Goal: Task Accomplishment & Management: Manage account settings

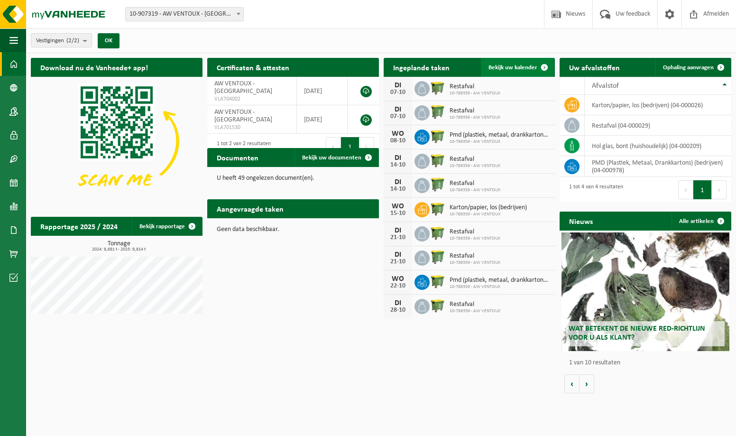
click at [546, 66] on span at bounding box center [544, 67] width 19 height 19
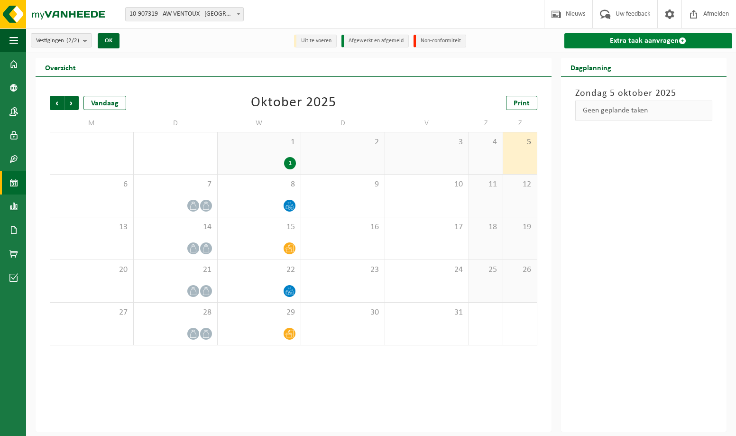
click at [642, 38] on link "Extra taak aanvragen" at bounding box center [648, 40] width 168 height 15
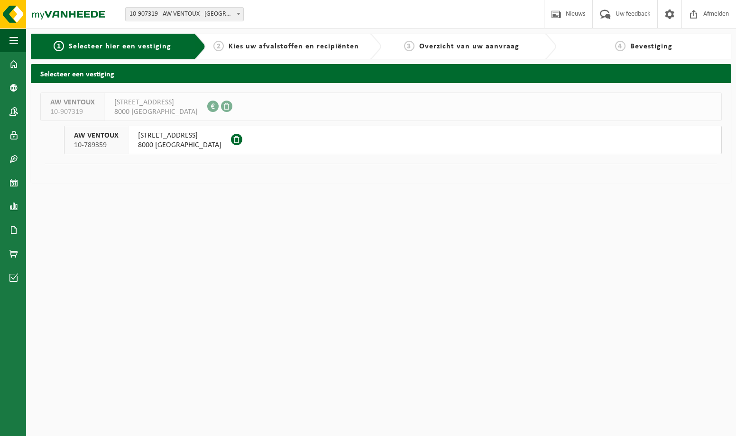
click at [150, 142] on span "8000 BRUGGE" at bounding box center [179, 144] width 83 height 9
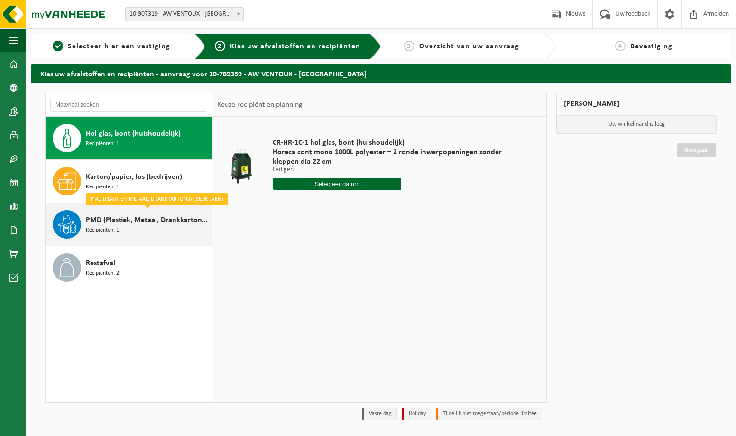
click at [146, 222] on span "PMD (Plastiek, Metaal, Drankkartons) (bedrijven)" at bounding box center [147, 219] width 123 height 11
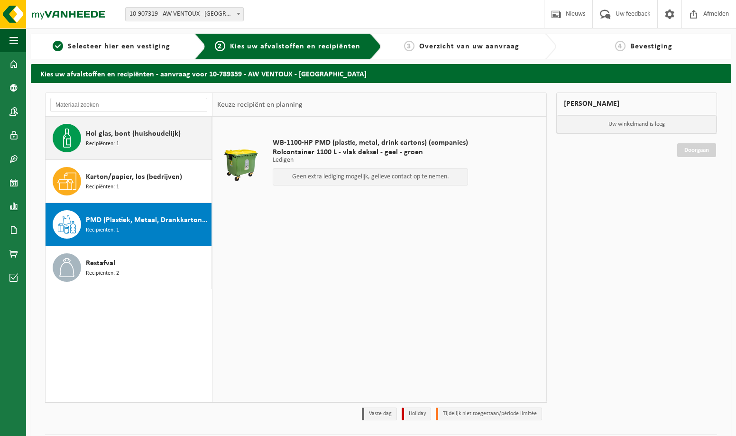
click at [137, 141] on div "Hol glas, bont (huishoudelijk) Recipiënten: 1" at bounding box center [147, 138] width 123 height 28
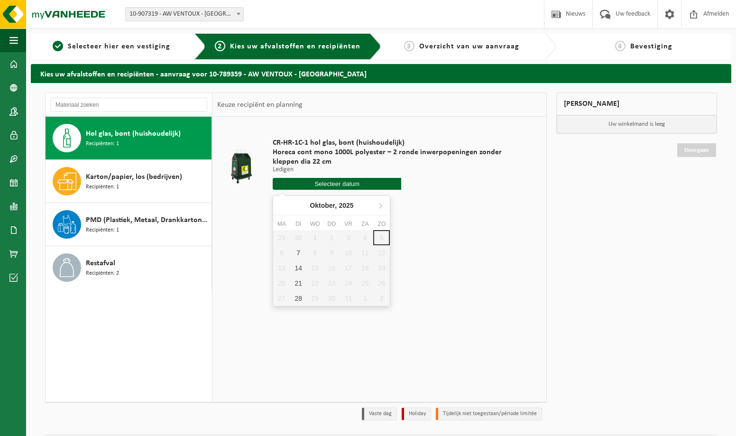
click at [361, 183] on input "text" at bounding box center [337, 184] width 129 height 12
click at [464, 226] on div "CR-HR-1C-1 hol glas, bont (huishoudelijk) Horeca cont mono 1000L polyester – 2 …" at bounding box center [379, 259] width 334 height 285
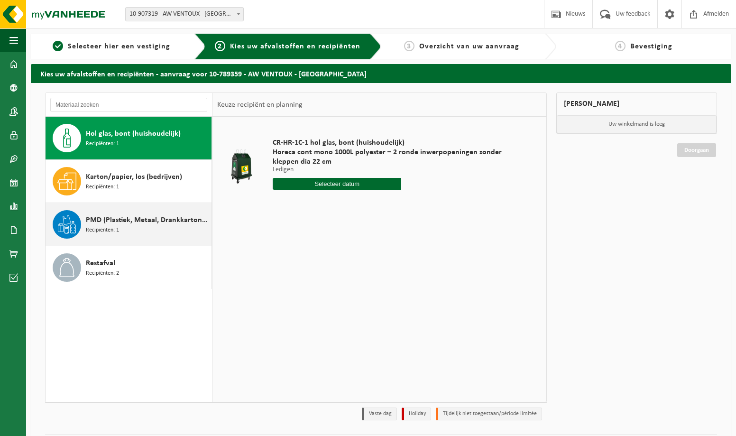
click at [130, 234] on div "PMD (Plastiek, Metaal, Drankkartons) (bedrijven) Recipiënten: 1" at bounding box center [147, 224] width 123 height 28
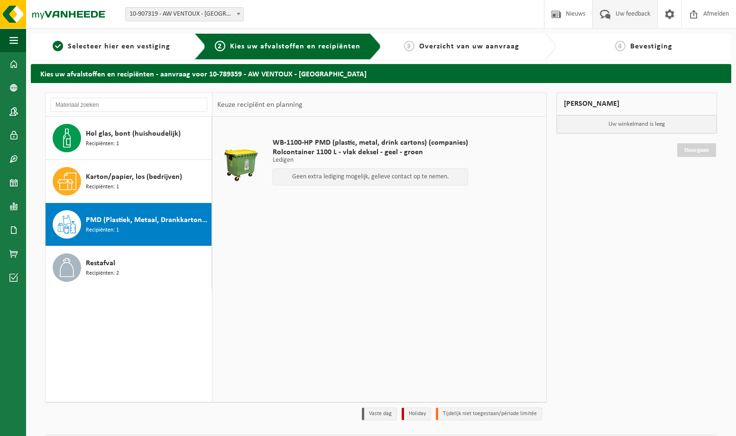
click at [625, 18] on span "Uw feedback" at bounding box center [632, 14] width 39 height 28
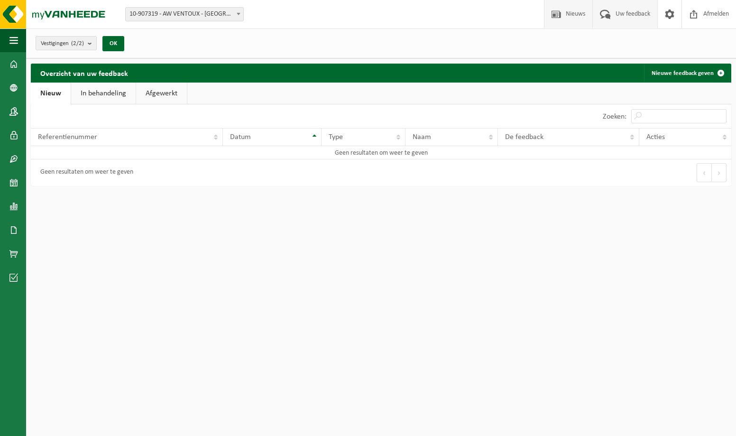
click at [580, 17] on span "Nieuws" at bounding box center [575, 14] width 24 height 28
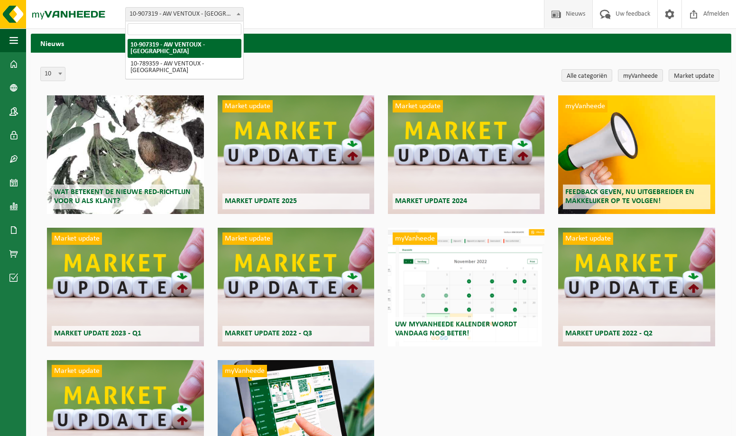
click at [241, 12] on span at bounding box center [238, 14] width 9 height 12
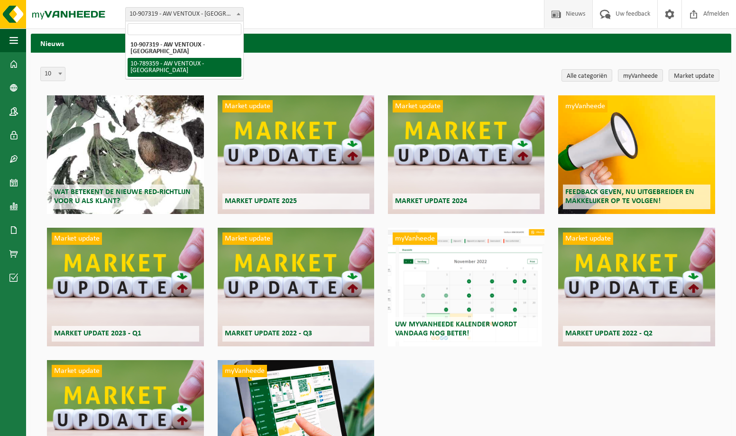
select select "29619"
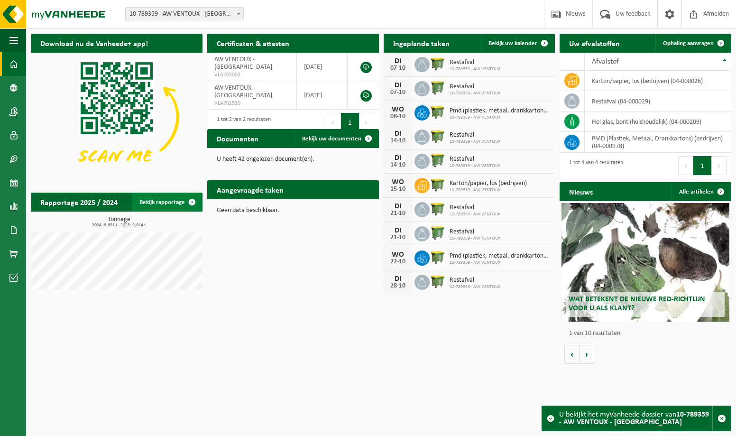
click at [171, 204] on link "Bekijk rapportage" at bounding box center [167, 202] width 70 height 19
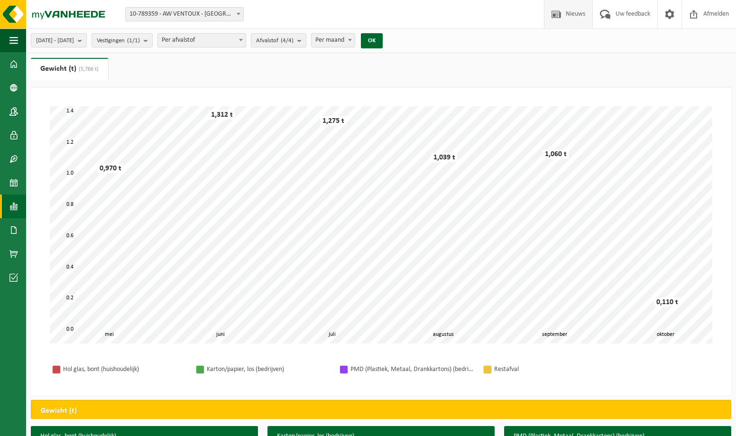
click at [566, 19] on span "Nieuws" at bounding box center [575, 14] width 24 height 28
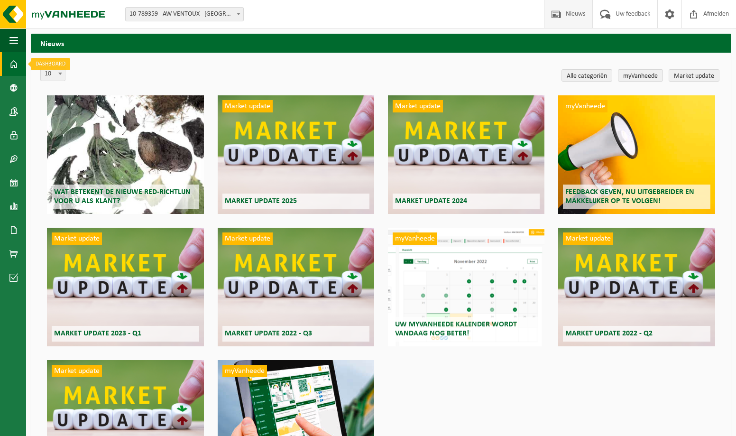
click at [8, 61] on link "Dashboard" at bounding box center [13, 64] width 26 height 24
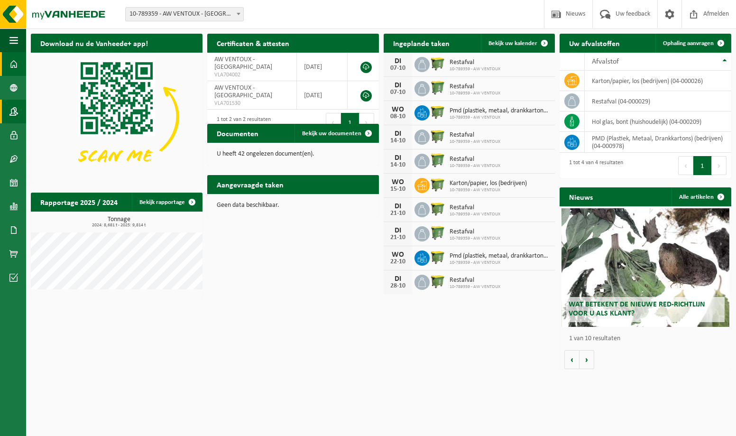
click at [16, 110] on span at bounding box center [13, 112] width 9 height 24
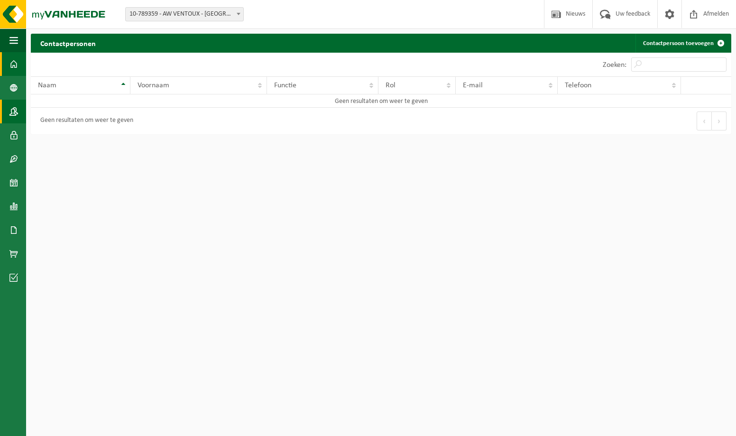
click at [13, 62] on span at bounding box center [13, 64] width 9 height 24
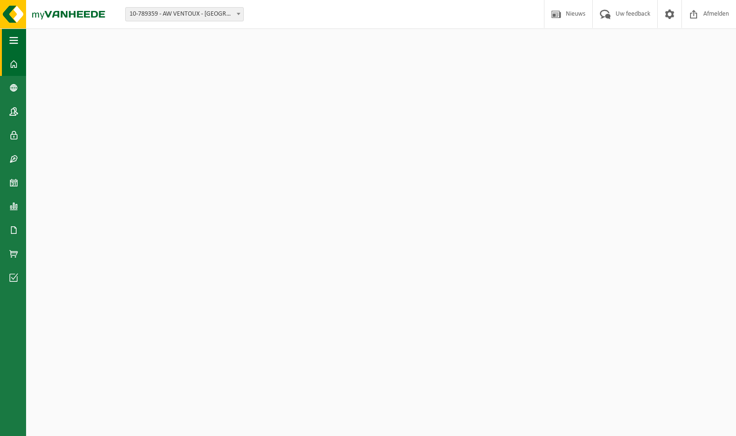
click at [14, 38] on span "button" at bounding box center [13, 40] width 9 height 24
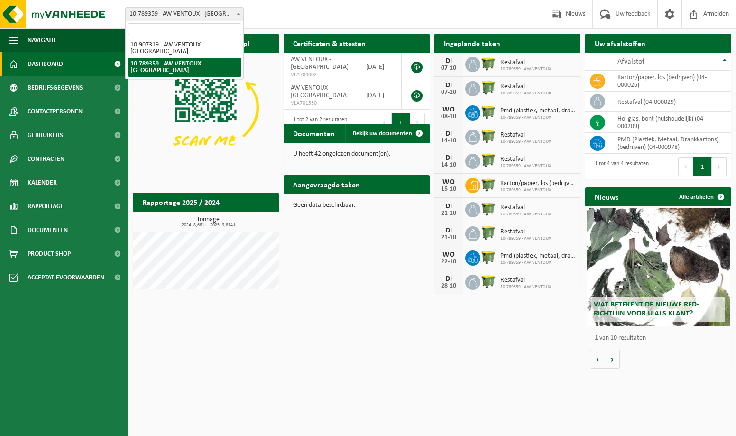
drag, startPoint x: 159, startPoint y: 12, endPoint x: 129, endPoint y: 12, distance: 29.4
click at [129, 12] on span "10-789359 - AW VENTOUX - [GEOGRAPHIC_DATA]" at bounding box center [185, 14] width 118 height 13
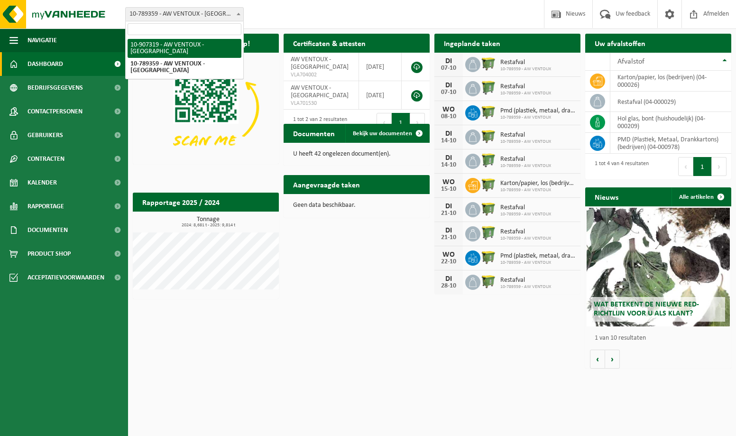
drag, startPoint x: 160, startPoint y: 42, endPoint x: 131, endPoint y: 43, distance: 29.0
select select "123082"
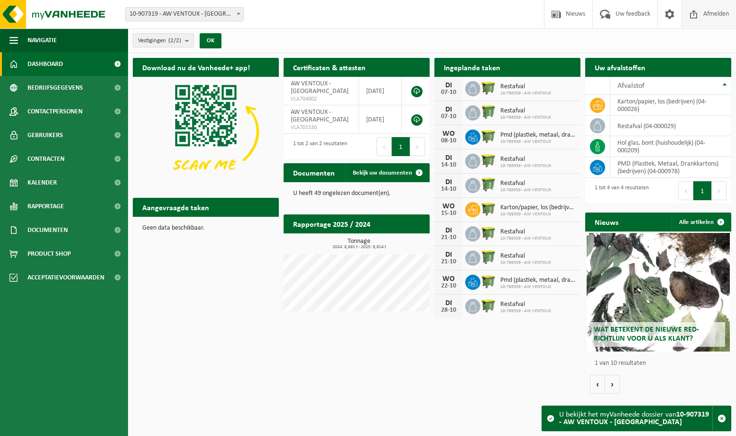
click at [712, 15] on span "Afmelden" at bounding box center [716, 14] width 30 height 28
